Goal: Information Seeking & Learning: Learn about a topic

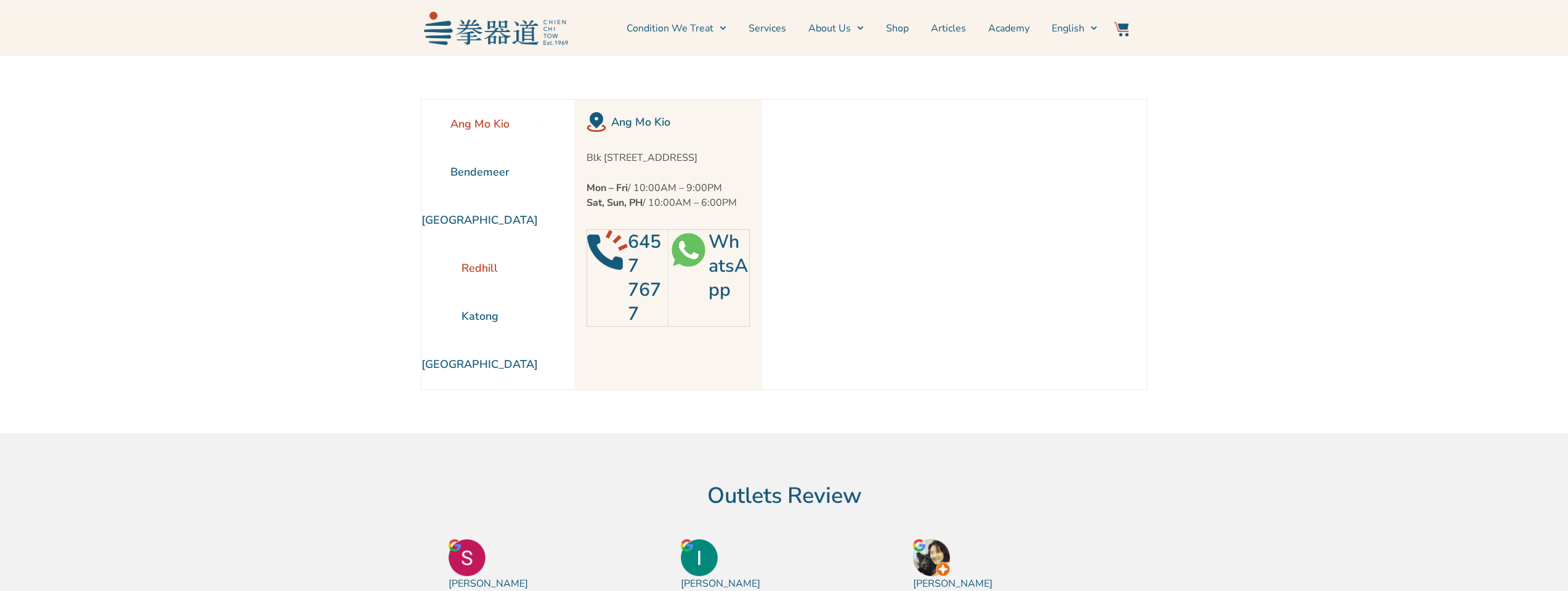
click at [466, 271] on li "Redhill" at bounding box center [479, 268] width 116 height 48
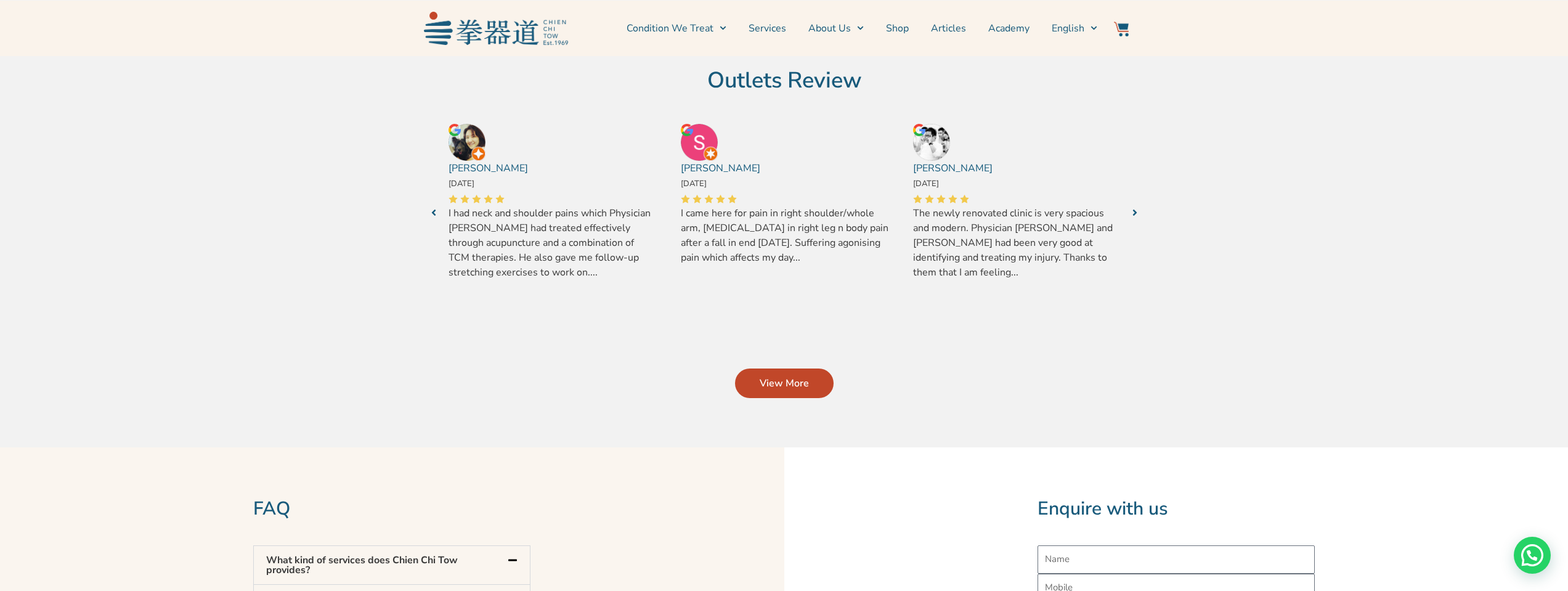
scroll to position [414, 0]
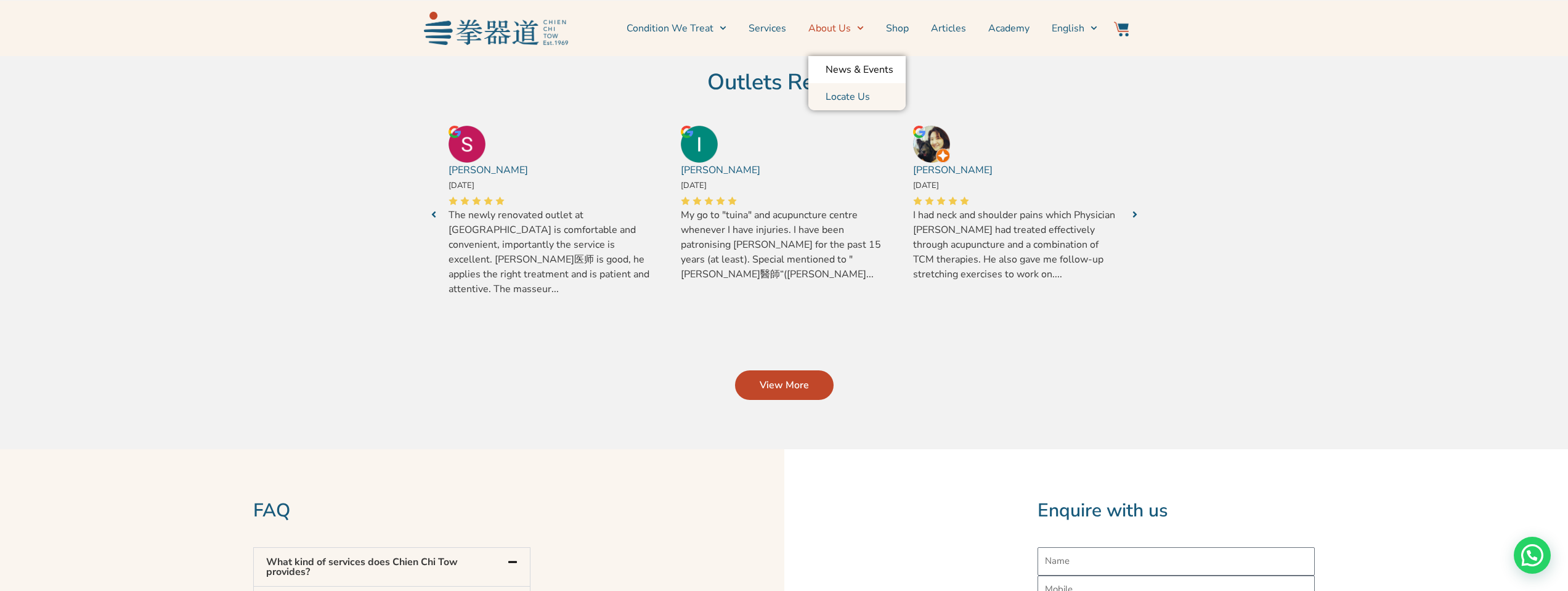
click at [838, 25] on link "About Us" at bounding box center [836, 28] width 55 height 31
click at [848, 27] on link "About Us" at bounding box center [836, 28] width 55 height 31
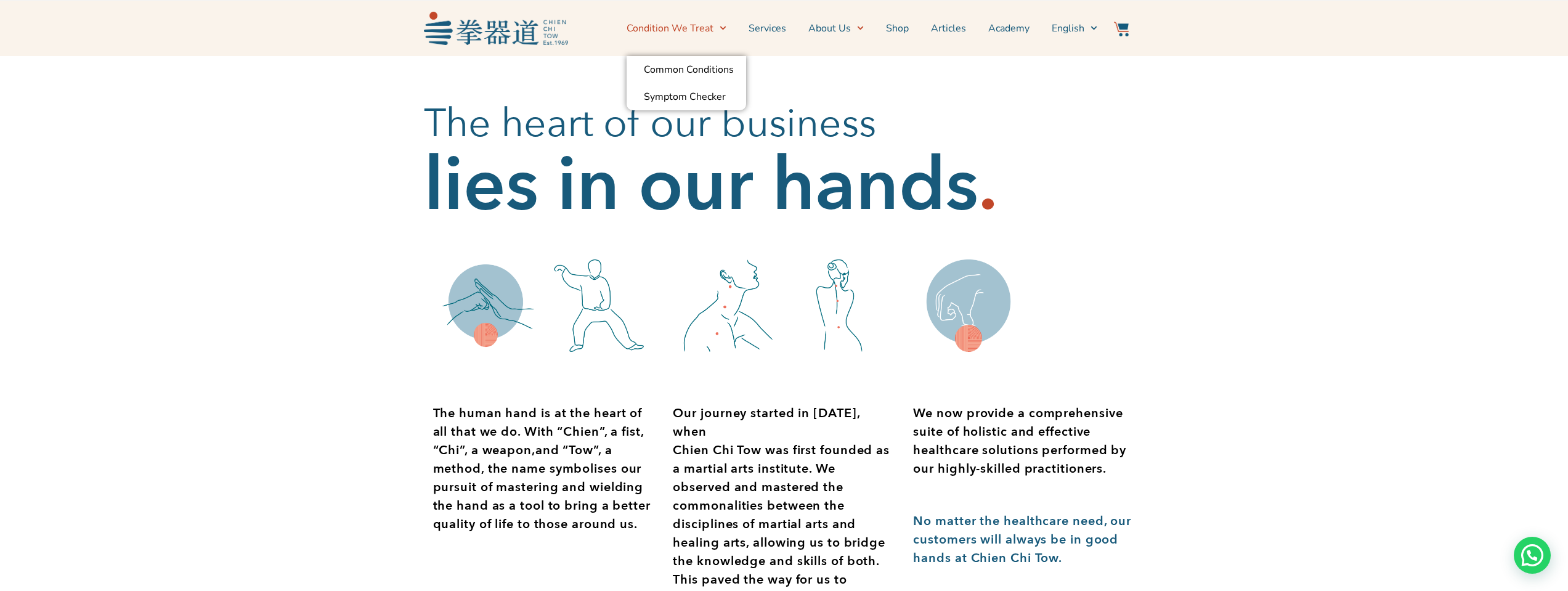
click at [714, 25] on link "Condition We Treat" at bounding box center [676, 28] width 100 height 31
click at [770, 28] on link "Services" at bounding box center [767, 28] width 37 height 31
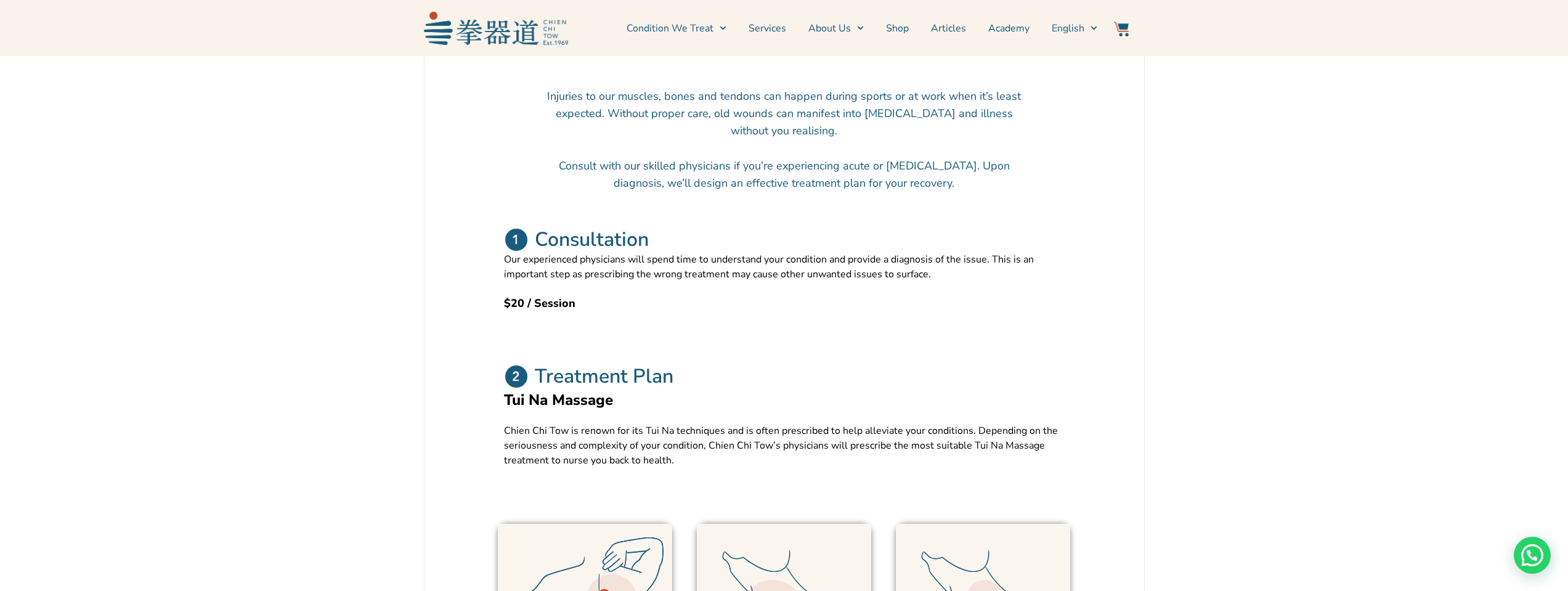
scroll to position [462, 0]
